Goal: Book appointment/travel/reservation

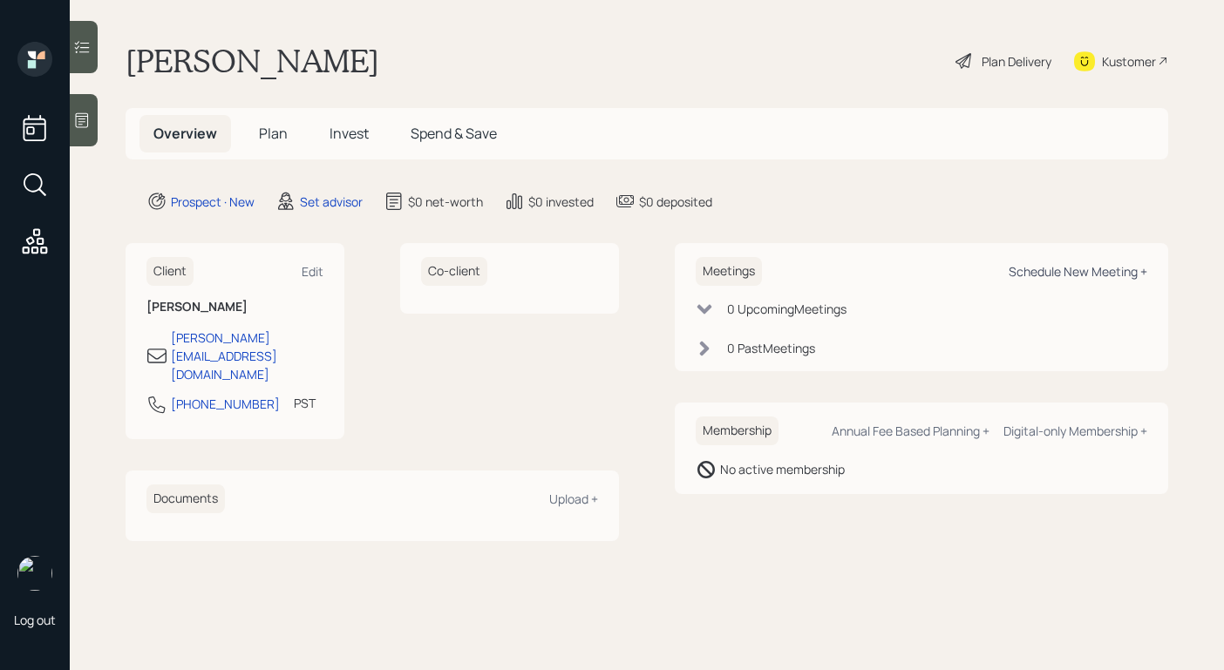
click at [1078, 266] on div "Schedule New Meeting +" at bounding box center [1077, 271] width 139 height 17
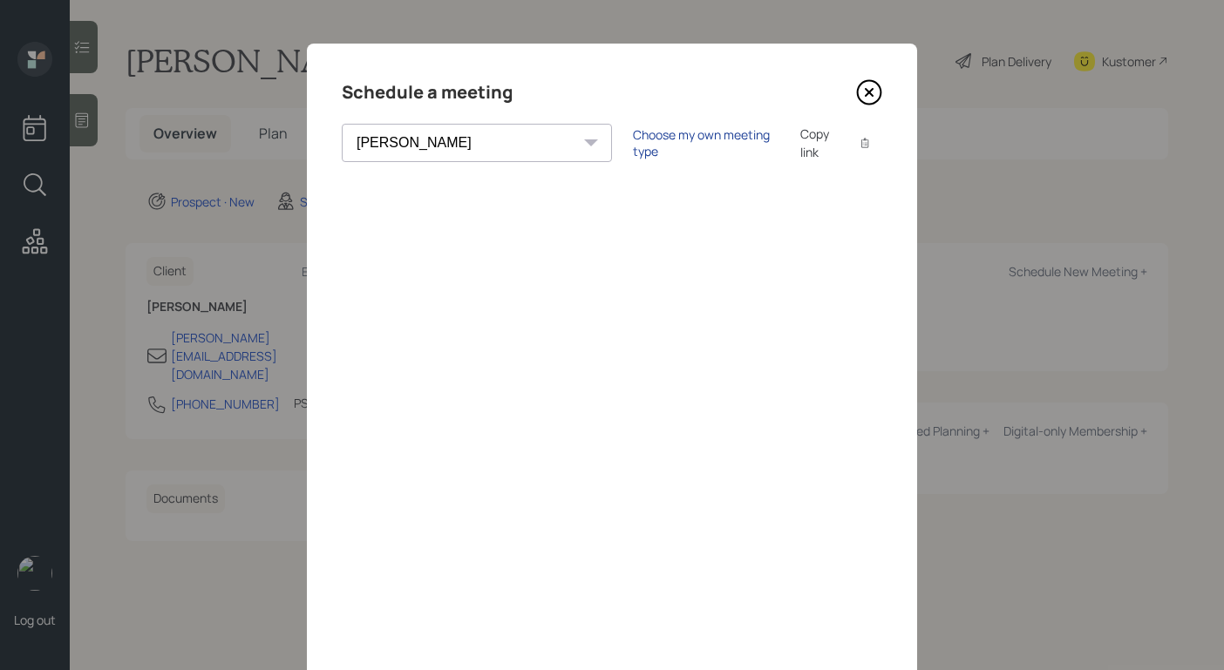
click at [633, 139] on div "Choose my own meeting type" at bounding box center [706, 142] width 146 height 33
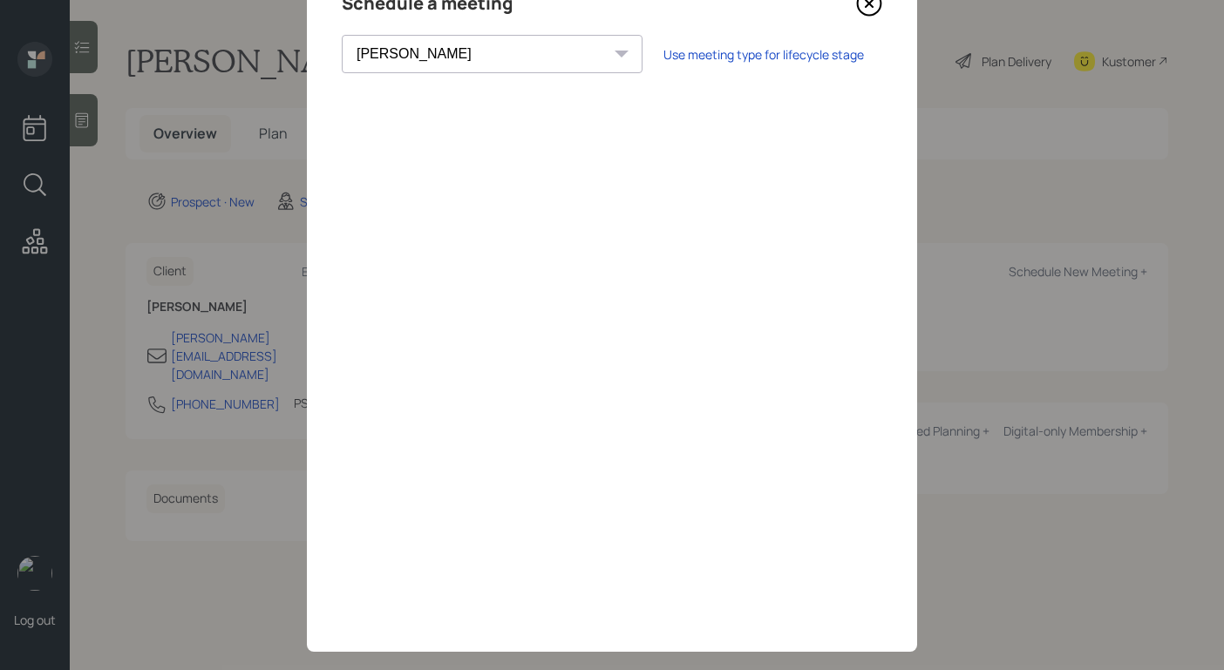
scroll to position [114, 0]
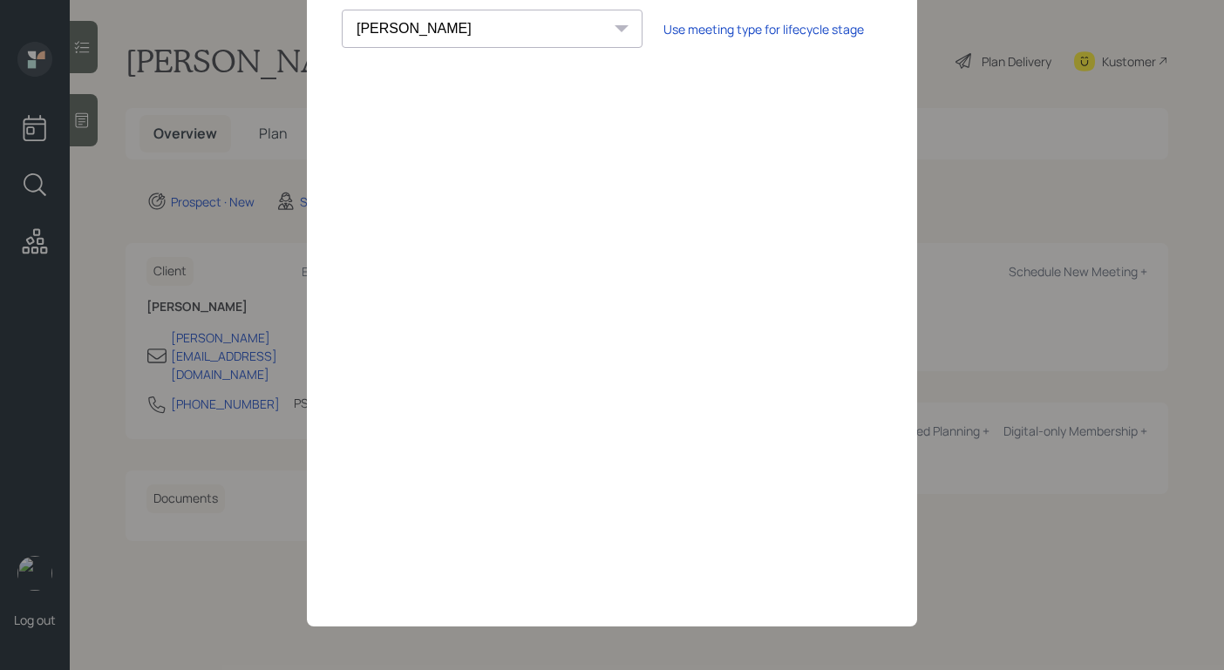
click at [465, 40] on select "[PERSON_NAME] [PERSON_NAME] [PERSON_NAME] [PERSON_NAME] [PERSON_NAME] [PERSON_N…" at bounding box center [492, 29] width 301 height 38
select select "205a2f49-d305-4782-8e90-e36bafbe5565"
click at [342, 10] on select "[PERSON_NAME] [PERSON_NAME] [PERSON_NAME] [PERSON_NAME] [PERSON_NAME] [PERSON_N…" at bounding box center [492, 29] width 301 height 38
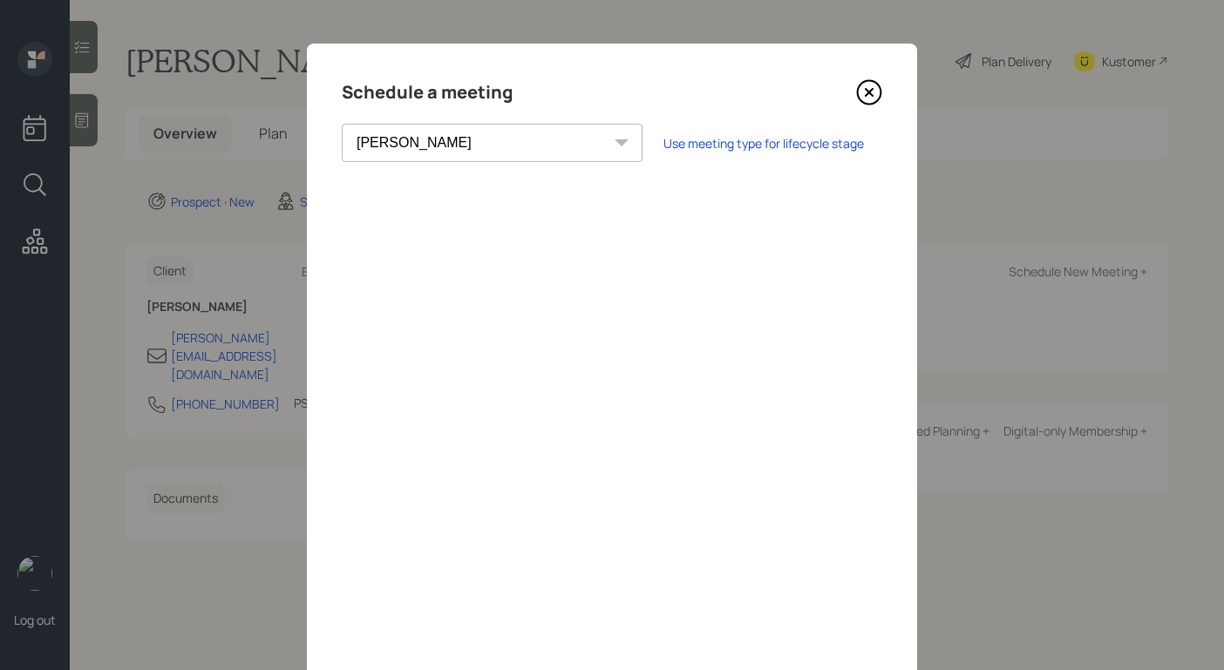
click at [878, 94] on icon at bounding box center [869, 92] width 26 height 26
